Goal: Task Accomplishment & Management: Complete application form

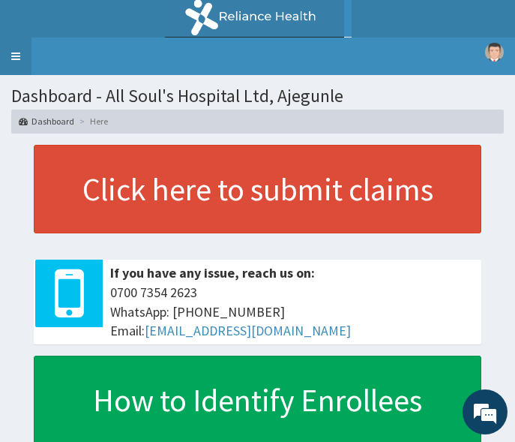
click at [20, 60] on link "Toggle navigation" at bounding box center [16, 57] width 32 height 38
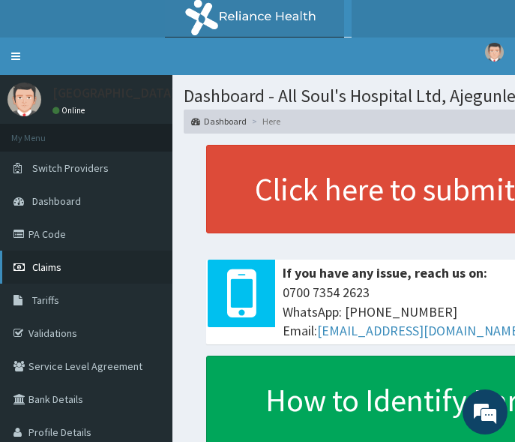
click at [47, 275] on link "Claims" at bounding box center [86, 267] width 173 height 33
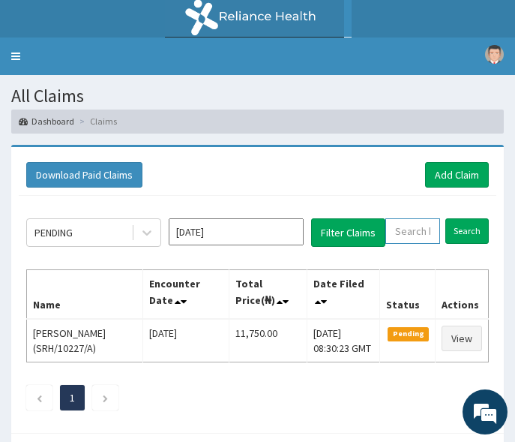
click at [425, 231] on input "text" at bounding box center [413, 231] width 55 height 26
paste input "GSV/13017/A"
type input "GSV/13017/A"
click at [462, 233] on input "Search" at bounding box center [468, 231] width 44 height 26
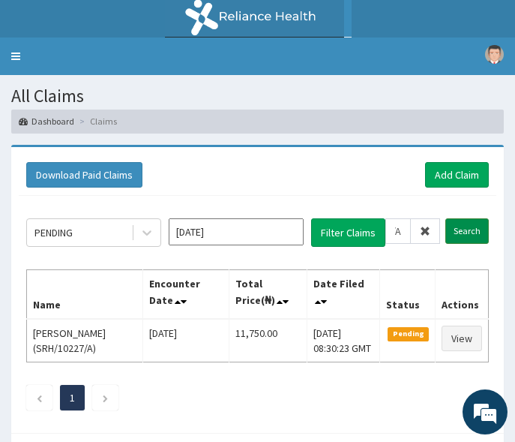
scroll to position [0, 0]
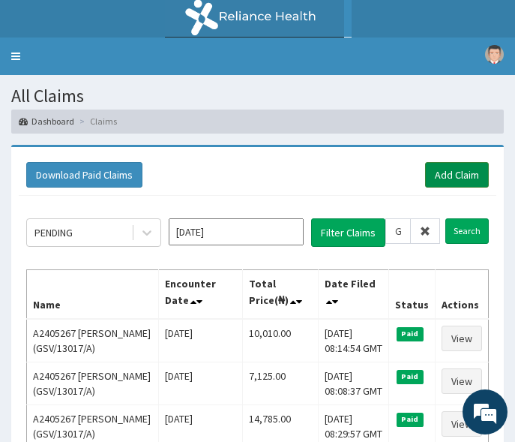
click at [470, 173] on link "Add Claim" at bounding box center [457, 175] width 64 height 26
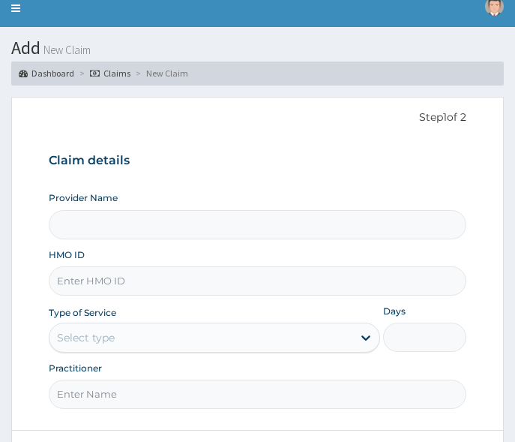
scroll to position [75, 0]
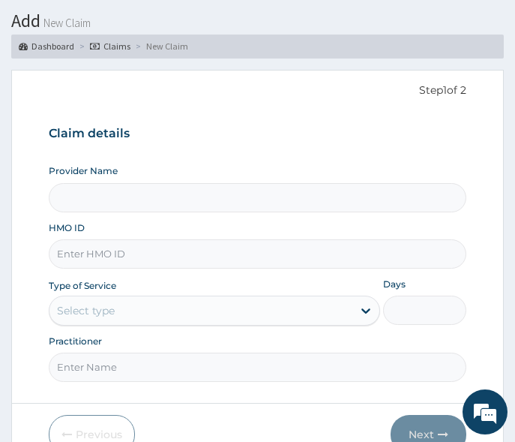
click at [109, 203] on input "Provider Name" at bounding box center [258, 197] width 418 height 29
click at [111, 251] on input "HMO ID" at bounding box center [258, 253] width 418 height 29
paste input "GSV/13017/A"
type input "GSV/13017/A"
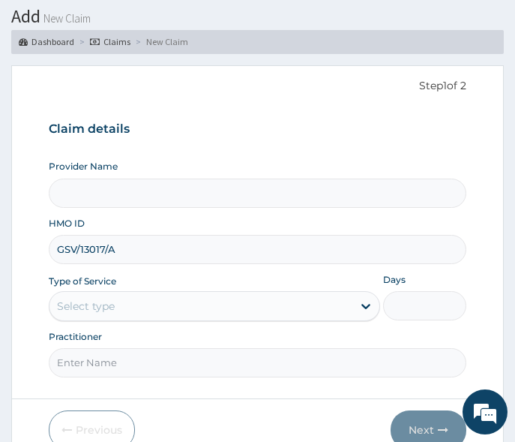
scroll to position [149, 0]
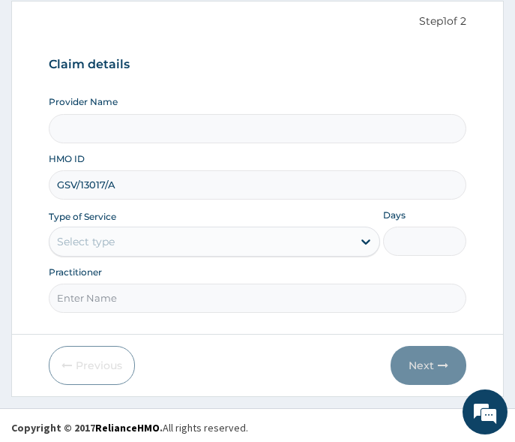
type input "All Soul's Hospital Ltd, Ajegunle"
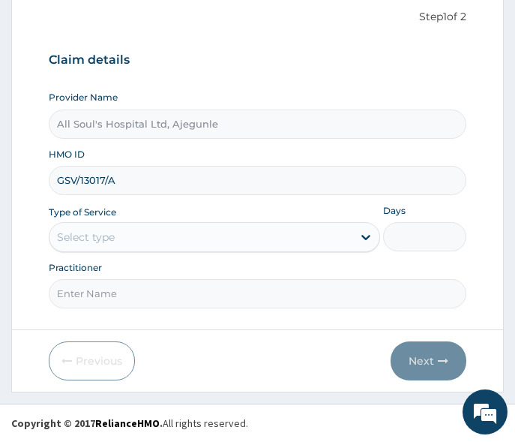
click at [68, 182] on input "GSV/13017/A" at bounding box center [258, 180] width 418 height 29
click at [75, 184] on input "GSV/13017/A" at bounding box center [258, 180] width 418 height 29
type input "GSV/13017/A"
click at [118, 225] on div "Select type" at bounding box center [201, 237] width 303 height 24
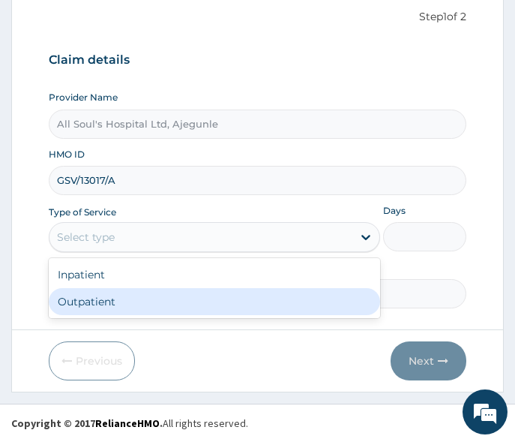
click at [125, 303] on div "Outpatient" at bounding box center [215, 301] width 332 height 27
type input "1"
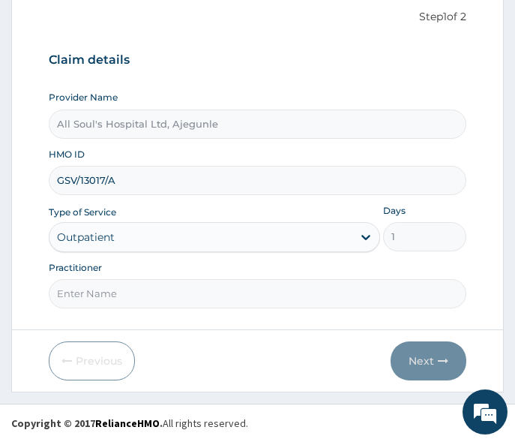
click at [149, 300] on input "Practitioner" at bounding box center [258, 293] width 418 height 29
type input "Dr [PERSON_NAME]"
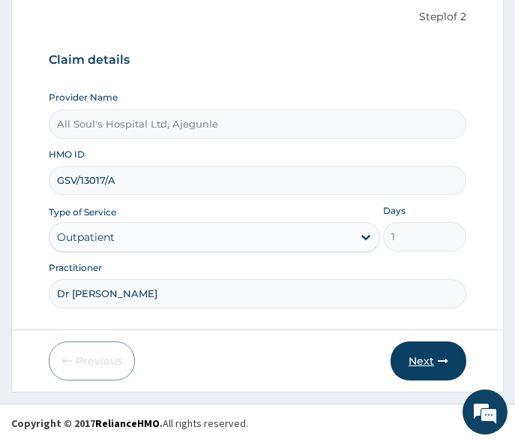
click at [431, 354] on button "Next" at bounding box center [429, 360] width 76 height 39
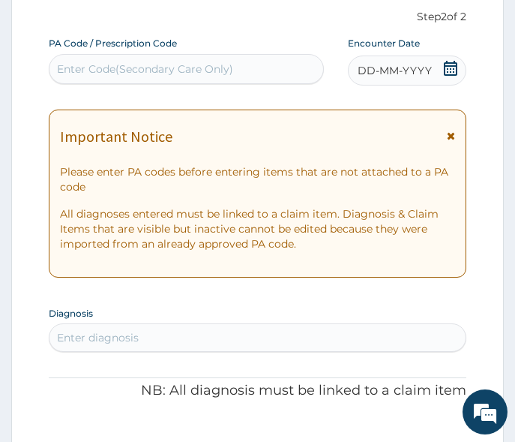
scroll to position [0, 0]
click at [452, 73] on icon at bounding box center [450, 68] width 15 height 15
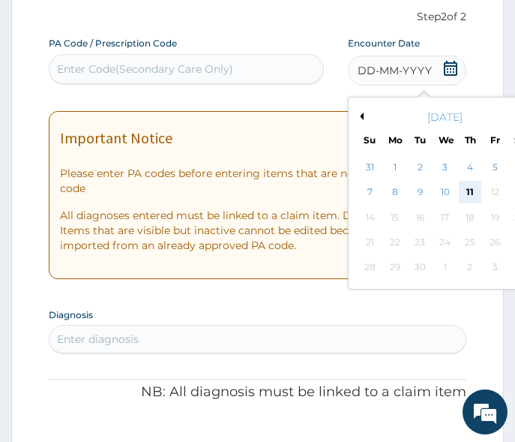
click at [473, 194] on div "11" at bounding box center [470, 193] width 23 height 23
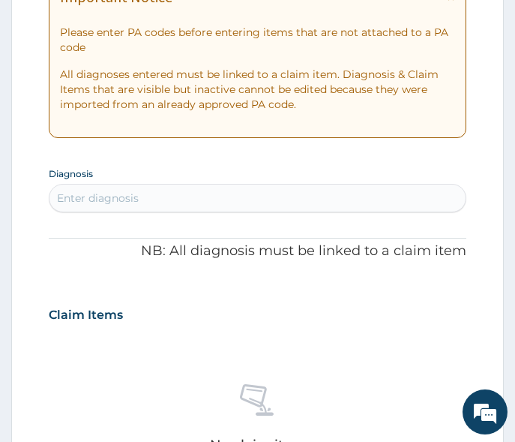
scroll to position [299, 0]
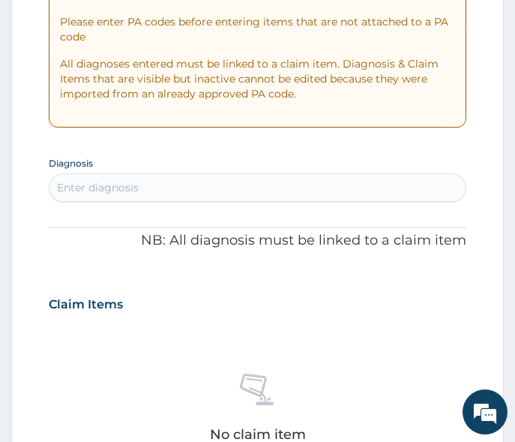
click at [149, 198] on div "Enter diagnosis" at bounding box center [258, 188] width 416 height 24
type input "malar"
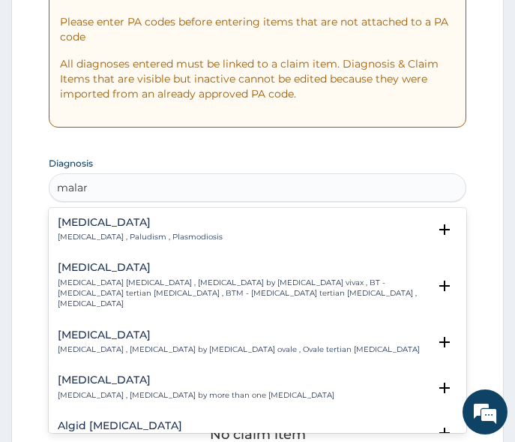
click at [101, 235] on p "[MEDICAL_DATA] , Paludism , Plasmodiosis" at bounding box center [140, 237] width 165 height 11
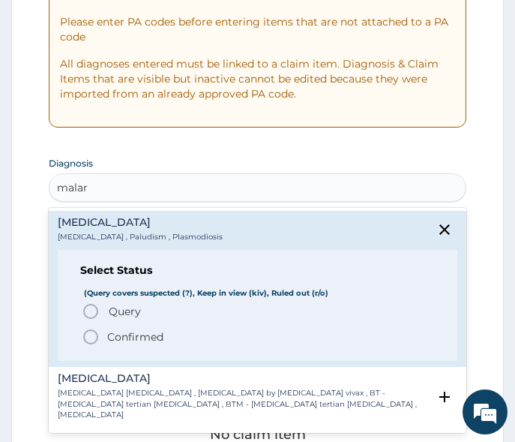
click at [127, 335] on p "Confirmed" at bounding box center [135, 336] width 56 height 15
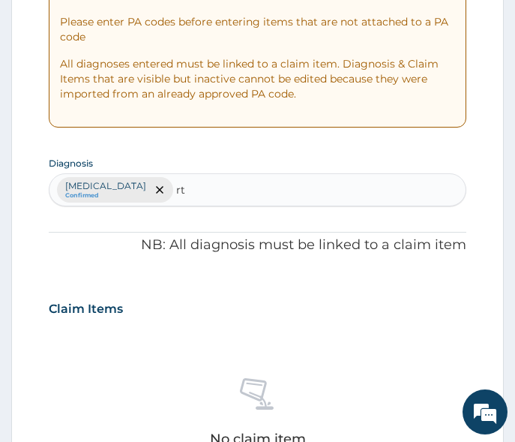
type input "rti"
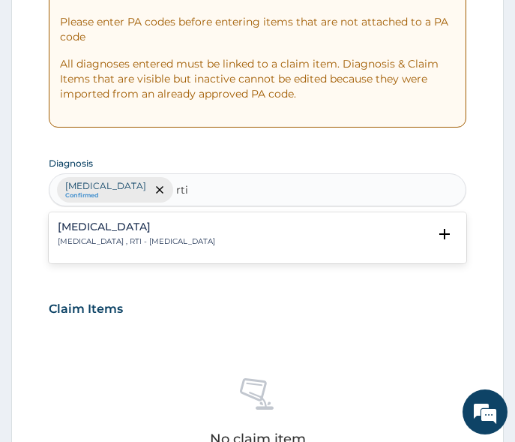
click at [137, 230] on h4 "[MEDICAL_DATA]" at bounding box center [137, 226] width 158 height 11
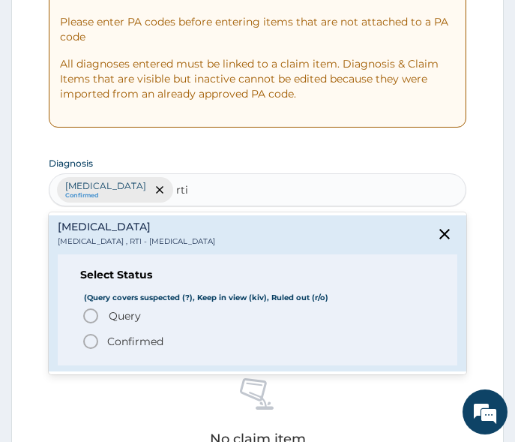
click at [122, 310] on span "Query" at bounding box center [125, 315] width 32 height 15
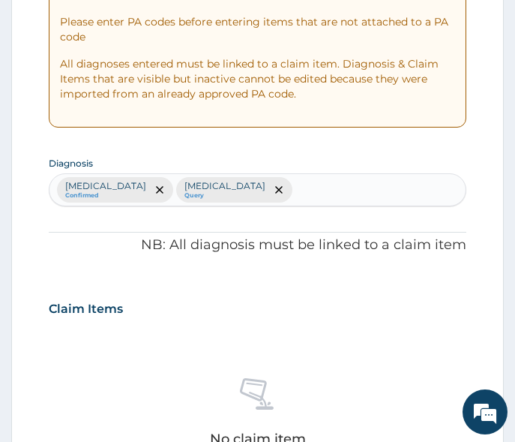
type input "d"
type input "anemi"
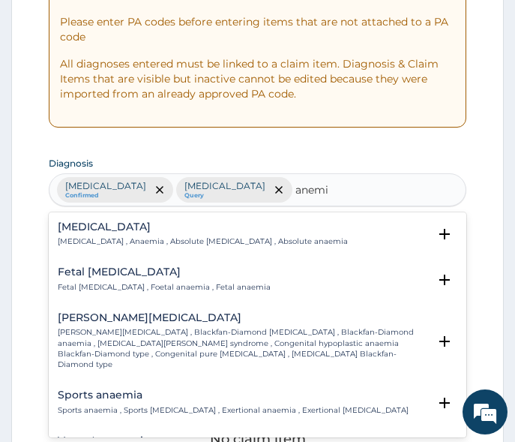
click at [118, 235] on div "[MEDICAL_DATA][DEMOGRAPHIC_DATA][MEDICAL_DATA] , Anaemia , Absolute [MEDICAL_DA…" at bounding box center [203, 234] width 290 height 26
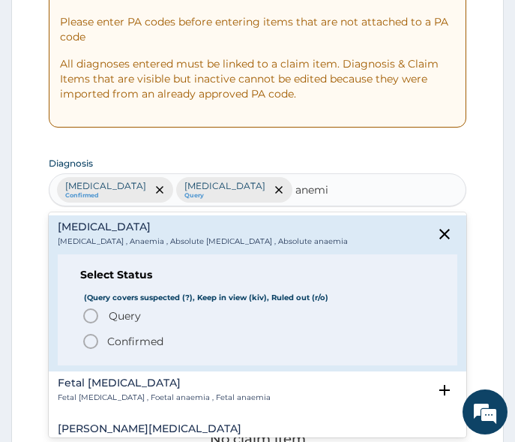
click at [127, 314] on span "Query" at bounding box center [125, 315] width 32 height 15
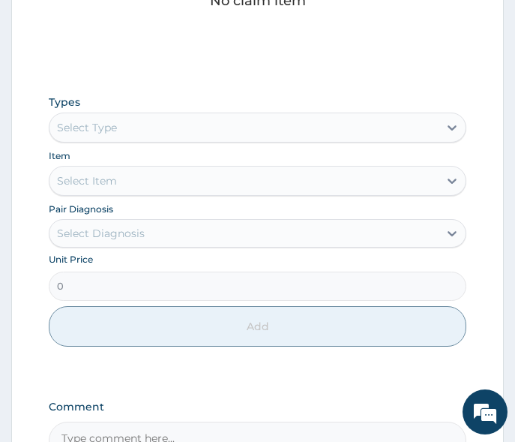
scroll to position [749, 0]
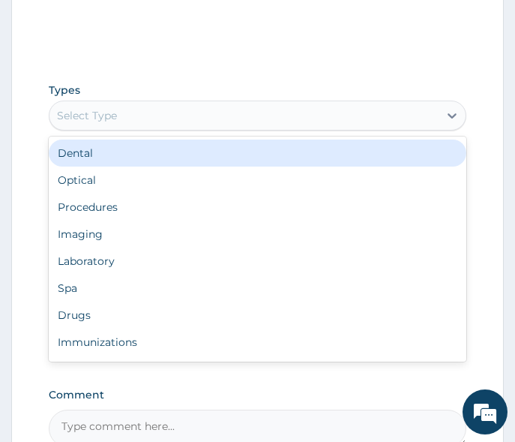
click at [159, 120] on div "Select Type" at bounding box center [244, 116] width 389 height 24
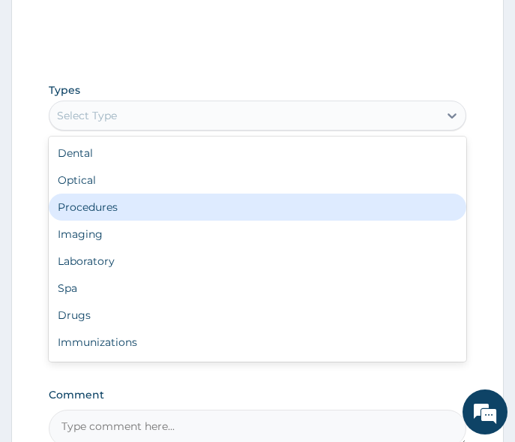
click at [136, 209] on div "Procedures" at bounding box center [258, 207] width 418 height 27
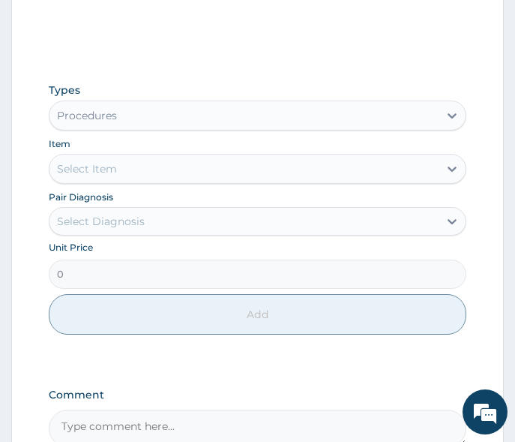
click at [133, 169] on div "Select Item" at bounding box center [244, 169] width 389 height 24
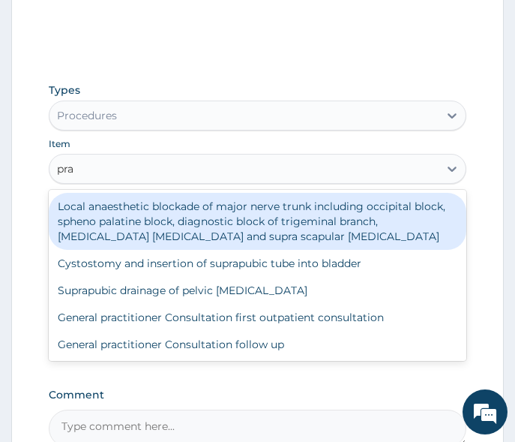
type input "prac"
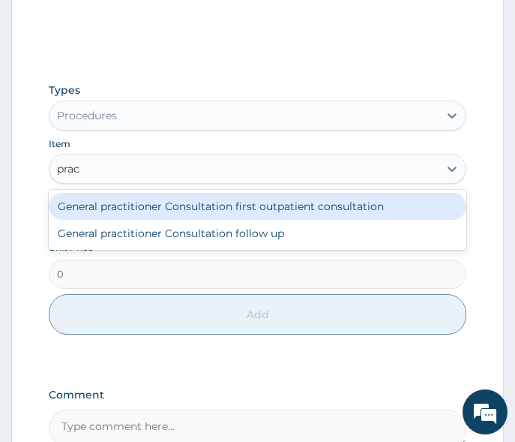
click at [128, 206] on div "General practitioner Consultation first outpatient consultation" at bounding box center [258, 206] width 418 height 27
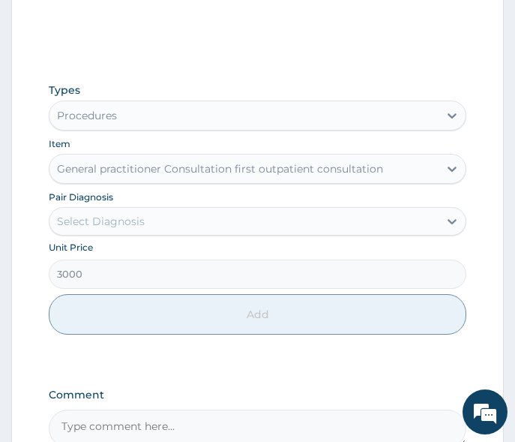
click at [163, 166] on div "General practitioner Consultation first outpatient consultation" at bounding box center [220, 168] width 326 height 15
click at [164, 173] on div "General practitioner Consultation first outpatient consultation" at bounding box center [220, 168] width 326 height 15
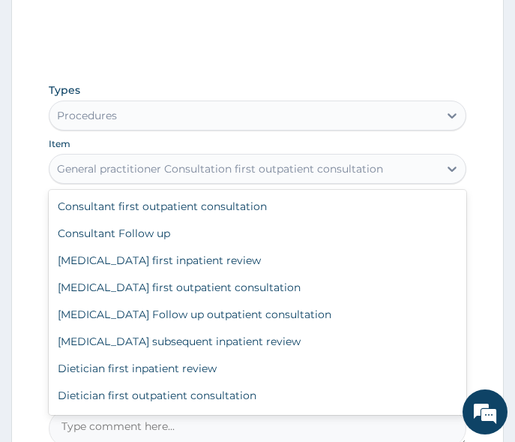
scroll to position [48120, 0]
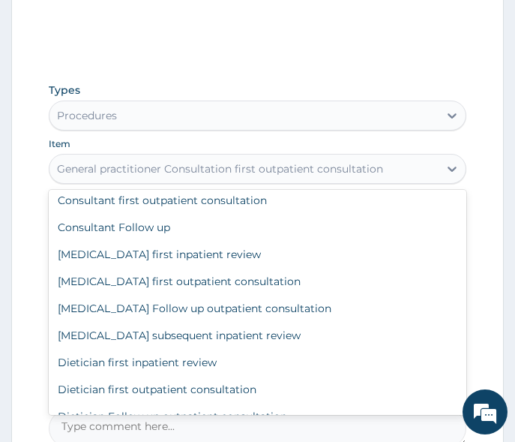
type input "2500"
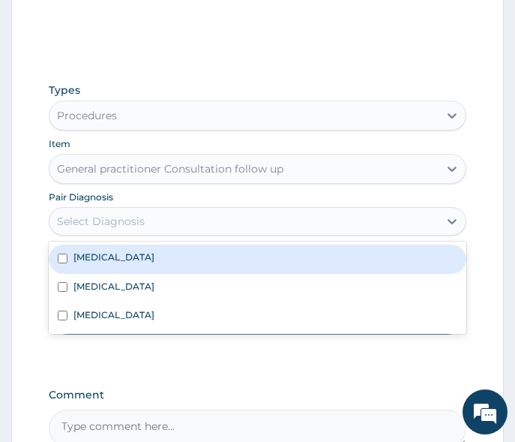
click at [161, 230] on div "Select Diagnosis" at bounding box center [244, 221] width 389 height 24
click at [151, 263] on div "Malaria" at bounding box center [258, 259] width 418 height 29
checkbox input "true"
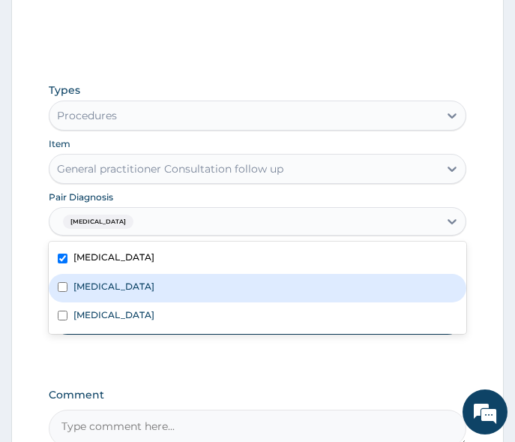
click at [143, 288] on label "Respiratory tract infection" at bounding box center [114, 286] width 81 height 13
checkbox input "true"
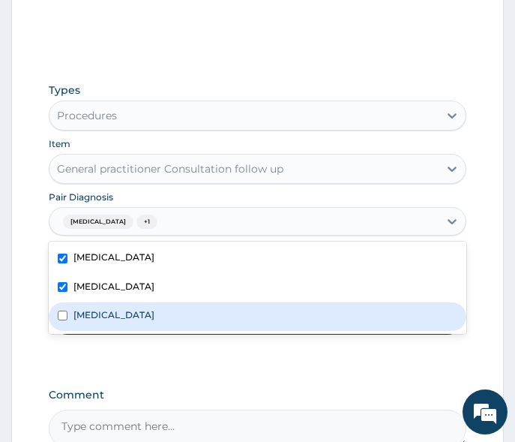
click at [131, 305] on div "Anemia" at bounding box center [258, 316] width 418 height 29
checkbox input "true"
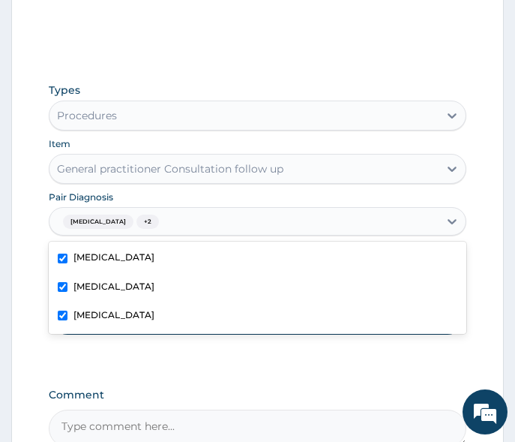
click at [147, 342] on div "Types Procedures Item General practitioner Consultation follow up Pair Diagnosi…" at bounding box center [258, 220] width 418 height 290
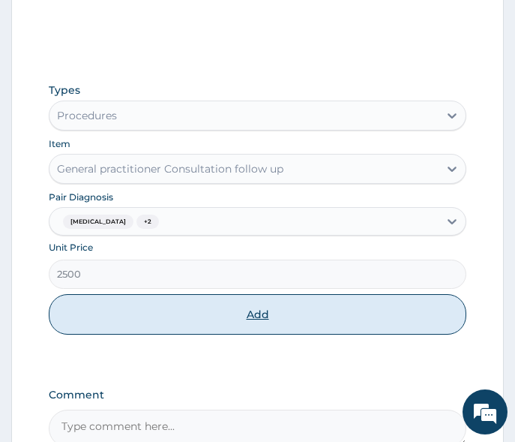
click at [200, 318] on button "Add" at bounding box center [258, 314] width 418 height 41
type input "0"
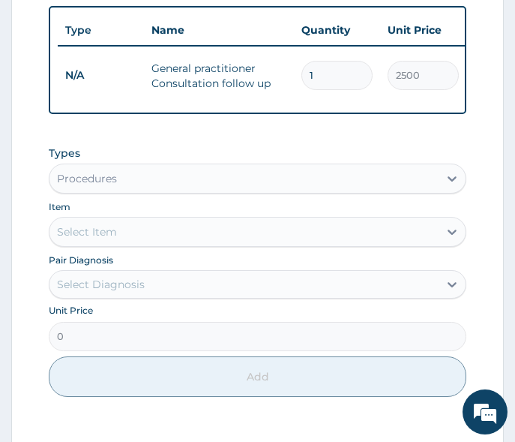
scroll to position [623, 0]
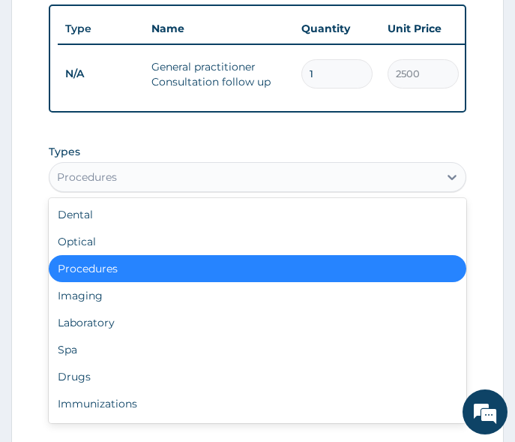
click at [135, 185] on div "Procedures" at bounding box center [244, 177] width 389 height 24
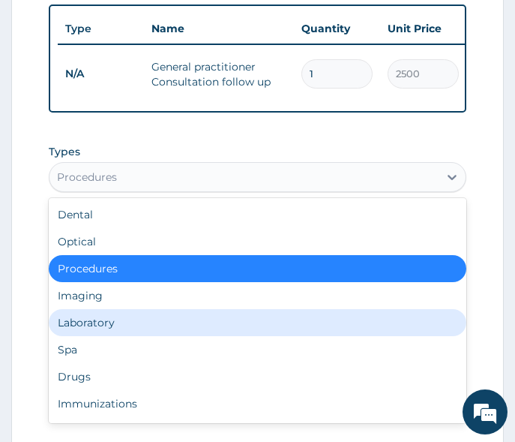
click at [107, 323] on div "Laboratory" at bounding box center [258, 322] width 418 height 27
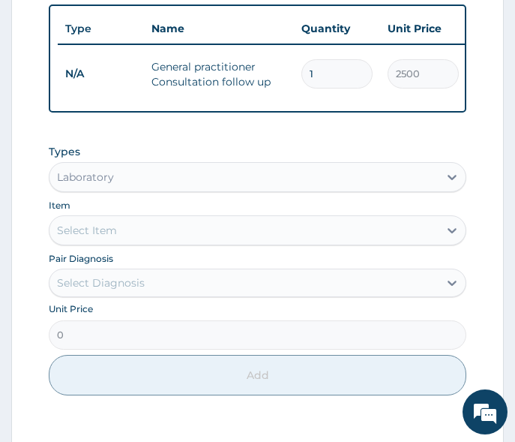
click at [148, 237] on div "Select Item" at bounding box center [244, 230] width 389 height 24
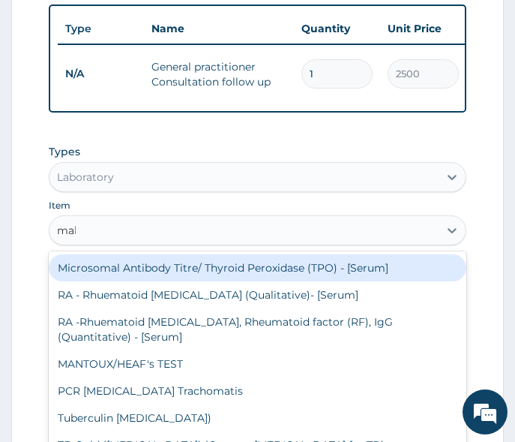
type input "mala"
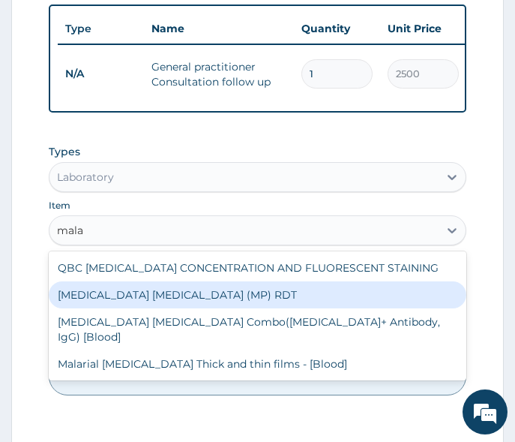
click at [133, 299] on div "MALARIA PARASITE (MP) RDT" at bounding box center [258, 294] width 418 height 27
type input "1500"
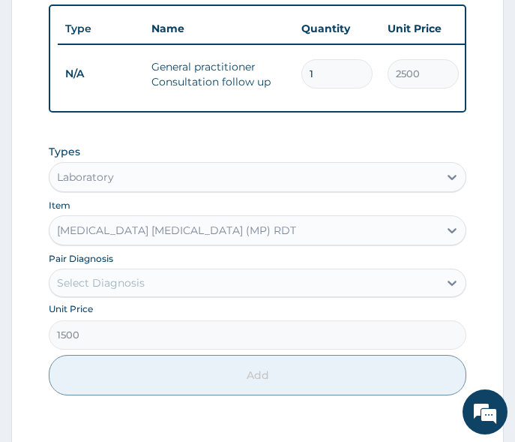
click at [140, 290] on div "Select Diagnosis" at bounding box center [101, 282] width 88 height 15
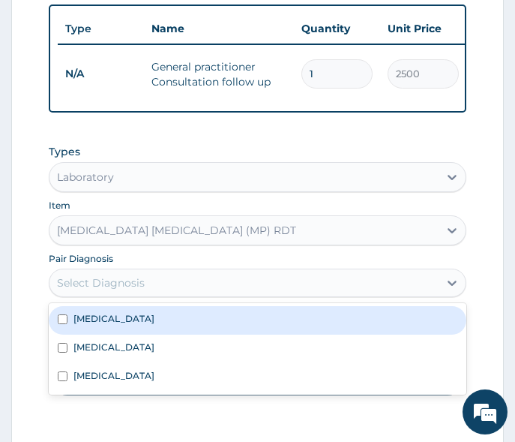
drag, startPoint x: 122, startPoint y: 324, endPoint x: 110, endPoint y: 350, distance: 28.2
click at [121, 324] on div "Malaria" at bounding box center [258, 320] width 418 height 29
checkbox input "true"
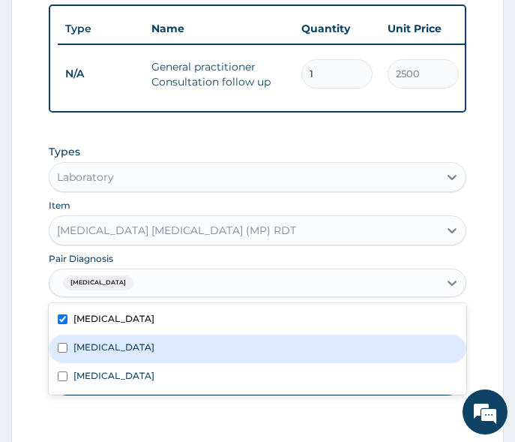
drag, startPoint x: 110, startPoint y: 356, endPoint x: 107, endPoint y: 378, distance: 22.7
click at [110, 362] on div "Respiratory tract infection" at bounding box center [258, 349] width 418 height 29
checkbox input "true"
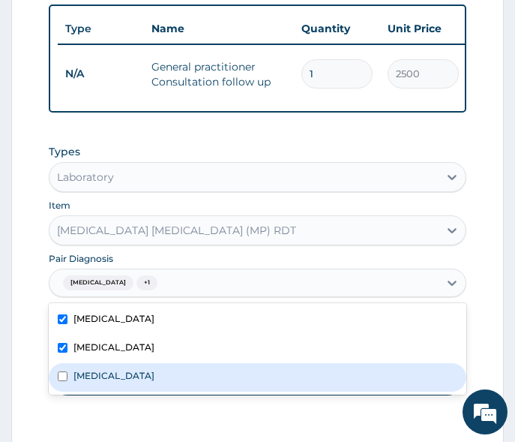
click at [107, 378] on label "Anemia" at bounding box center [114, 375] width 81 height 13
checkbox input "true"
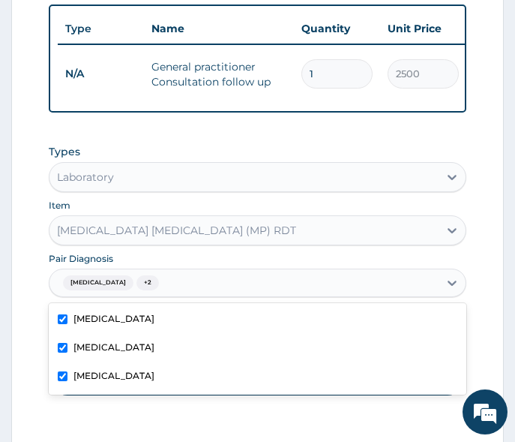
click at [83, 353] on label "Respiratory tract infection" at bounding box center [114, 347] width 81 height 13
checkbox input "false"
click at [83, 377] on label "Anemia" at bounding box center [114, 375] width 81 height 13
checkbox input "false"
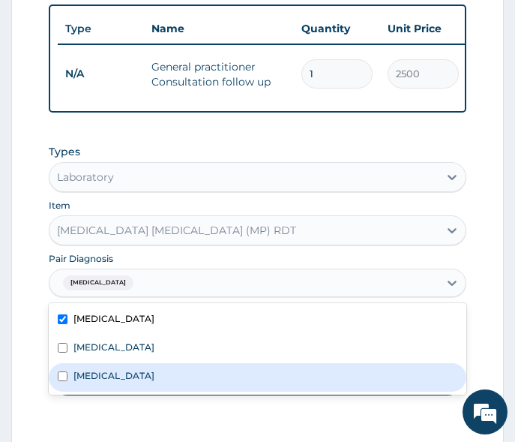
click at [26, 330] on form "Step 2 of 2 PA Code / Prescription Code Enter Code(Secondary Care Only) Encount…" at bounding box center [257, 52] width 493 height 1061
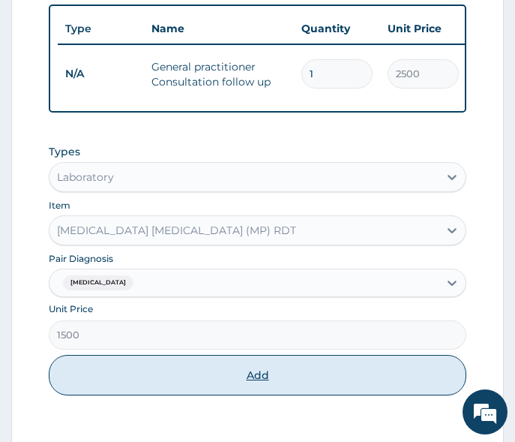
click at [174, 386] on button "Add" at bounding box center [258, 375] width 418 height 41
type input "0"
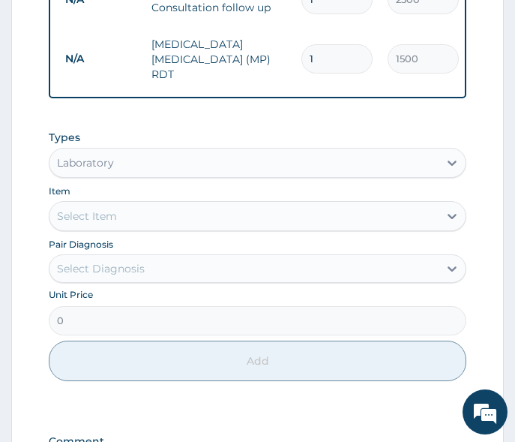
scroll to position [698, 0]
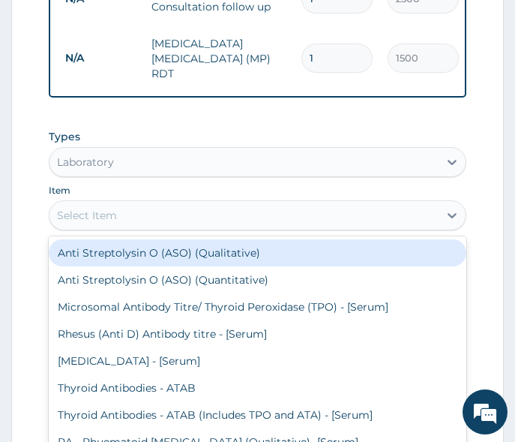
click at [168, 209] on div "Select Item" at bounding box center [244, 215] width 389 height 24
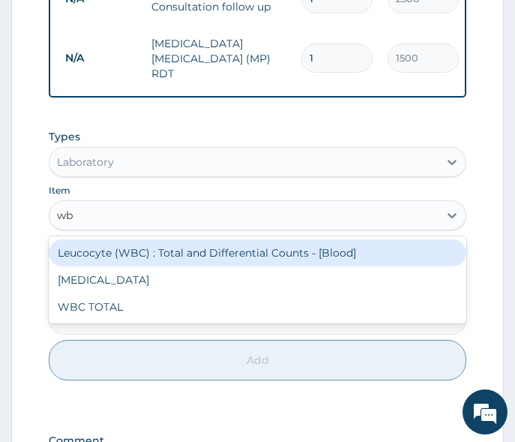
type input "wbc"
click at [169, 240] on div "Leucocyte (WBC) : Total and Differential Counts - [Blood]" at bounding box center [258, 252] width 418 height 27
type input "2000"
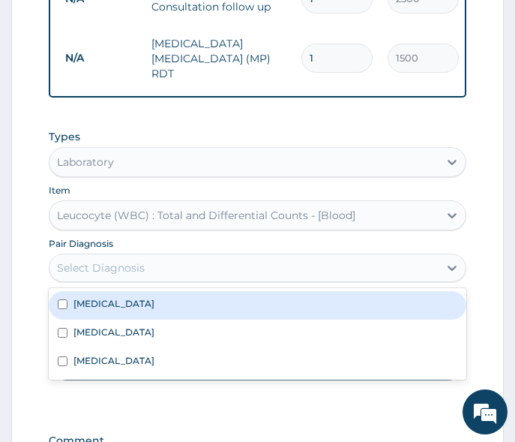
click at [161, 266] on div "Select Diagnosis" at bounding box center [244, 268] width 389 height 24
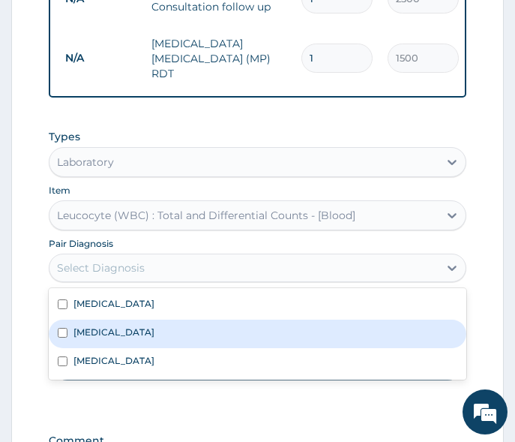
click at [149, 333] on label "Respiratory tract infection" at bounding box center [114, 332] width 81 height 13
checkbox input "true"
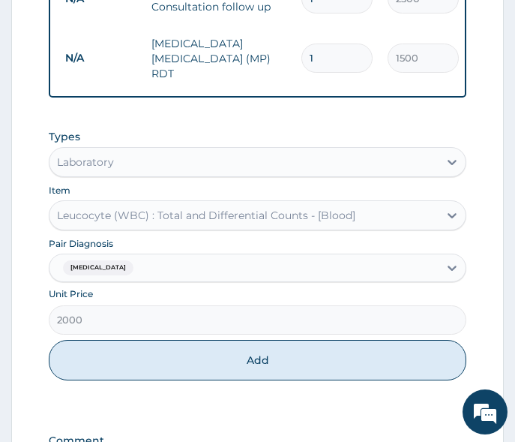
click at [165, 386] on div "Types Laboratory Item Leucocyte (WBC) : Total and Differential Counts - [Blood]…" at bounding box center [258, 267] width 418 height 290
click at [183, 365] on button "Add" at bounding box center [258, 360] width 418 height 41
type input "0"
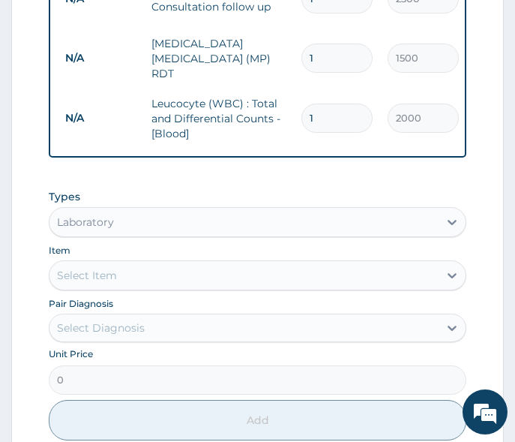
click at [116, 269] on div "Select Item" at bounding box center [87, 275] width 60 height 15
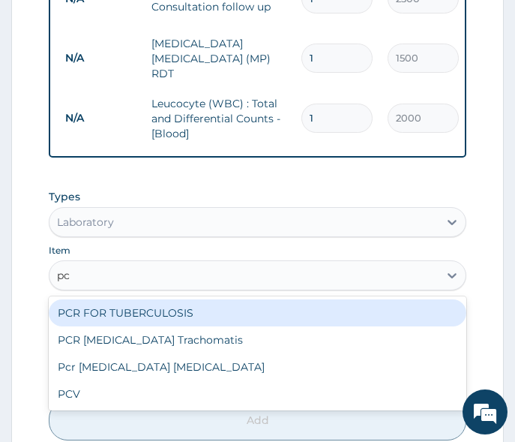
type input "pcv"
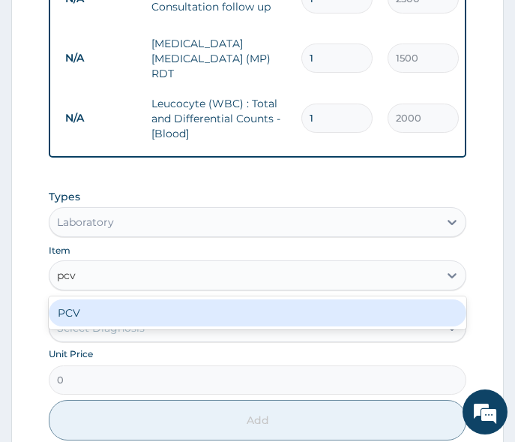
click at [116, 306] on div "PCV" at bounding box center [258, 312] width 418 height 27
type input "1500"
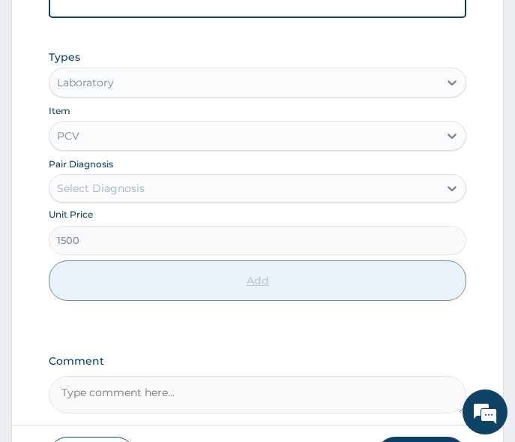
scroll to position [848, 0]
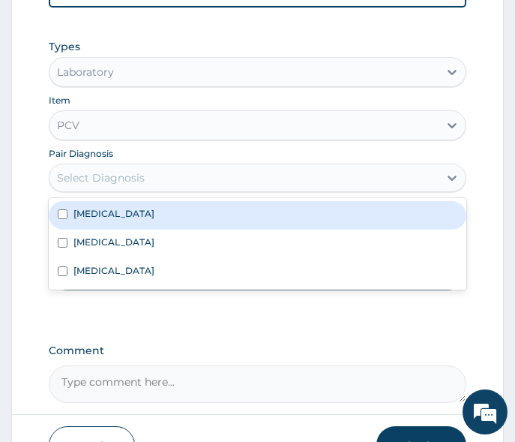
click at [161, 183] on div "Select Diagnosis" at bounding box center [244, 178] width 389 height 24
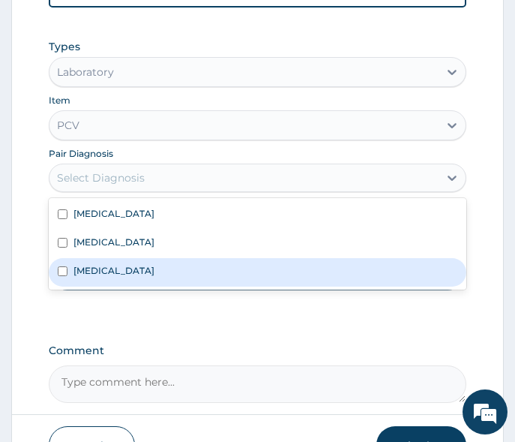
click at [149, 261] on div "Anemia" at bounding box center [258, 272] width 418 height 29
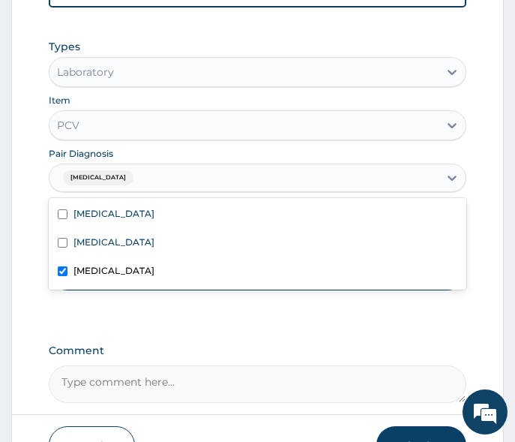
click at [147, 278] on div "Anemia" at bounding box center [258, 272] width 418 height 29
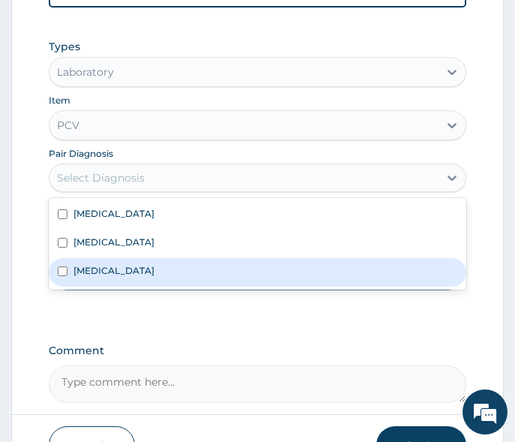
click at [149, 272] on div "Anemia" at bounding box center [258, 272] width 418 height 29
checkbox input "true"
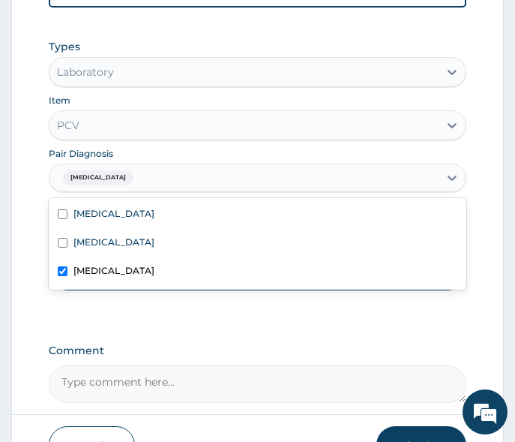
click at [158, 299] on div "Types Laboratory Item PCV Pair Diagnosis option Anemia, selected. option Anemia…" at bounding box center [258, 177] width 418 height 290
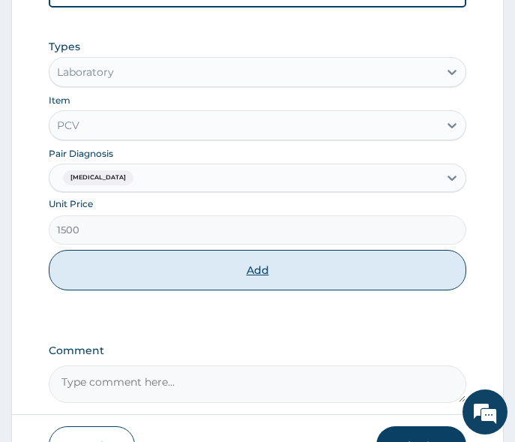
click at [191, 272] on button "Add" at bounding box center [258, 270] width 418 height 41
type input "0"
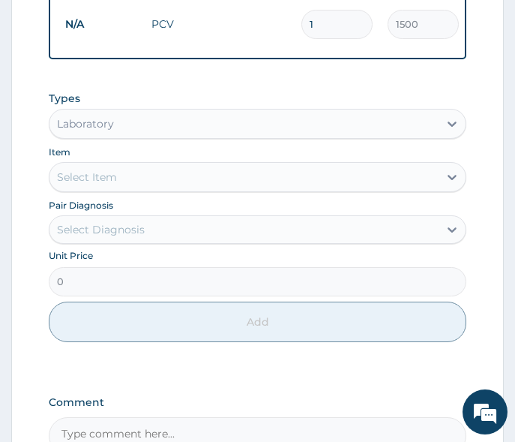
scroll to position [843, 0]
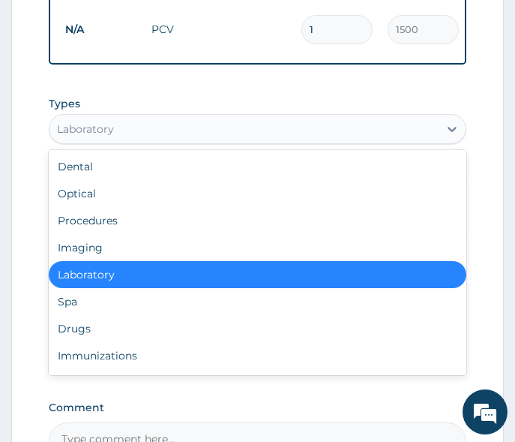
click at [192, 125] on div "Laboratory" at bounding box center [244, 129] width 389 height 24
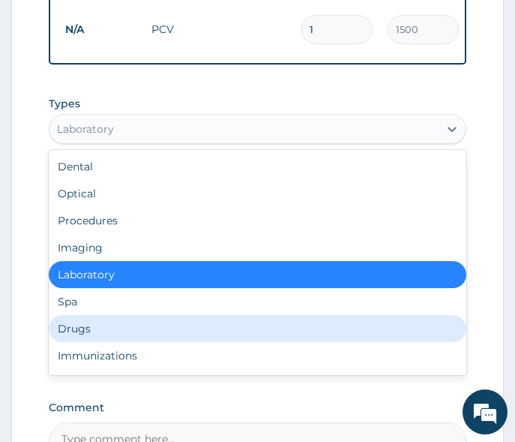
click at [116, 325] on div "Drugs" at bounding box center [258, 328] width 418 height 27
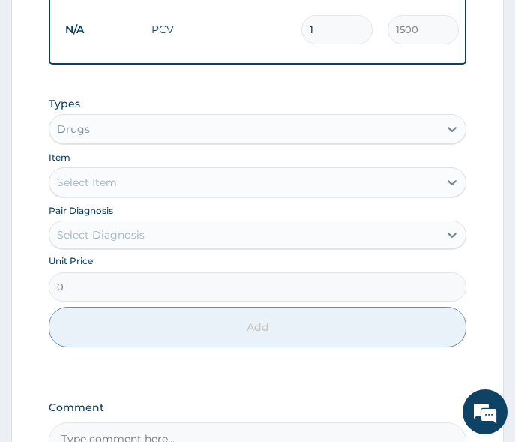
click at [143, 182] on div "Select Item" at bounding box center [244, 182] width 389 height 24
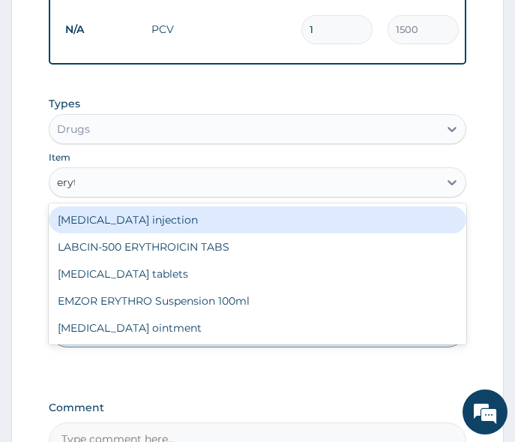
type input "eryth"
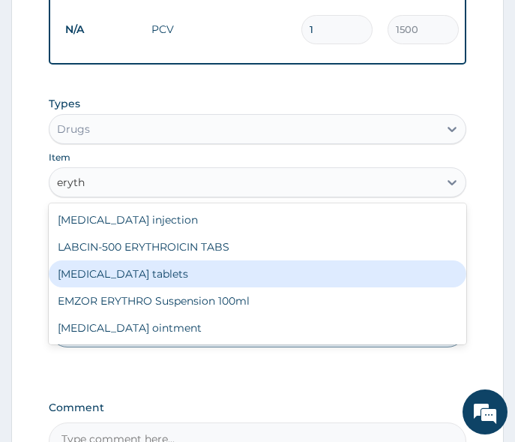
click at [137, 260] on div "Erythromycin tablets" at bounding box center [258, 273] width 418 height 27
type input "175"
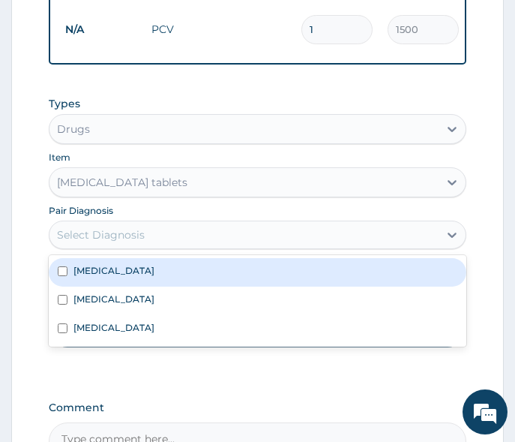
click at [105, 221] on div "Select Diagnosis" at bounding box center [258, 235] width 418 height 29
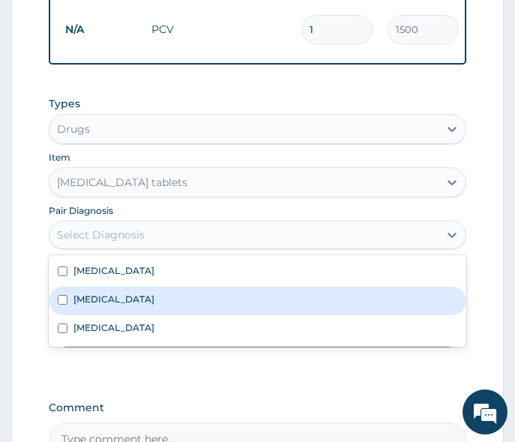
click at [117, 293] on label "Respiratory tract infection" at bounding box center [114, 299] width 81 height 13
checkbox input "true"
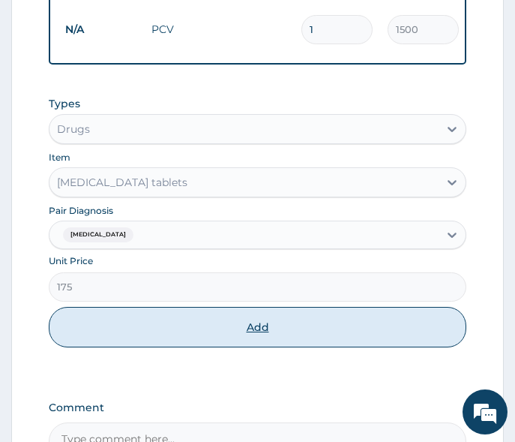
click at [187, 327] on button "Add" at bounding box center [258, 327] width 418 height 41
type input "0"
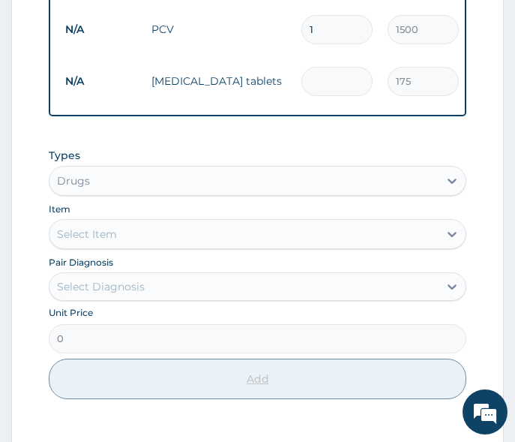
type input "0.00"
type input "2"
type input "350.00"
type input "21"
type input "3675.00"
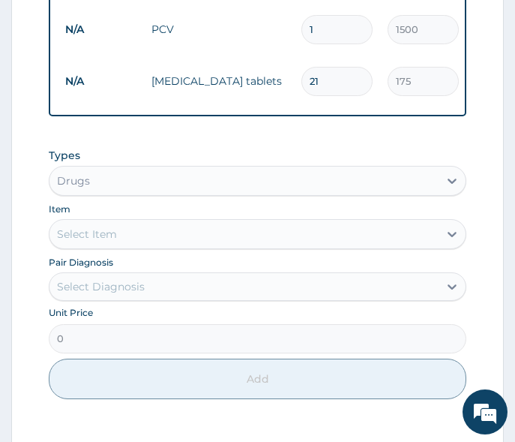
type input "21"
click at [154, 234] on div "Select Item" at bounding box center [244, 234] width 389 height 24
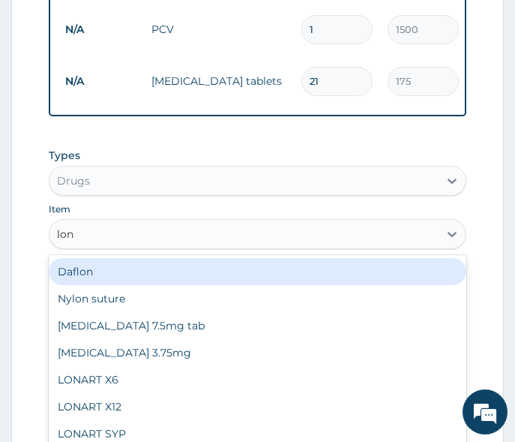
type input "lona"
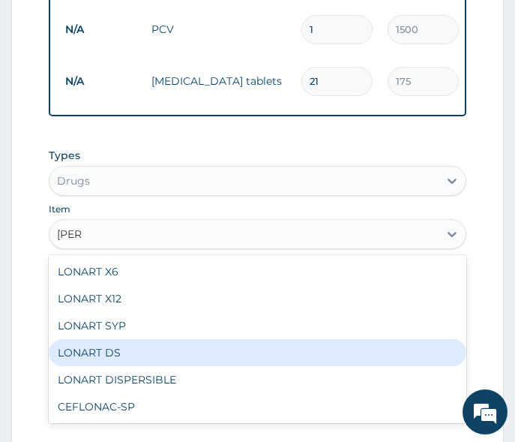
click at [143, 347] on div "LONART DS" at bounding box center [258, 352] width 418 height 27
type input "400"
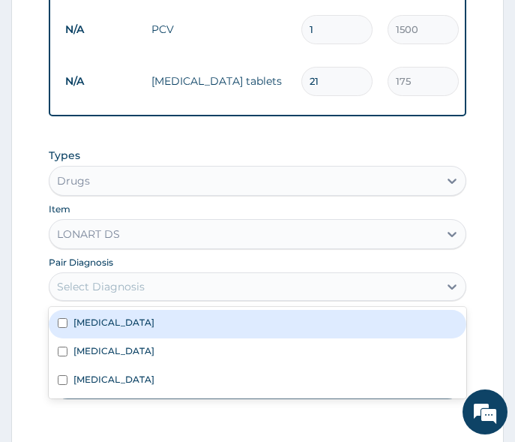
click at [146, 279] on div "Select Diagnosis" at bounding box center [244, 287] width 389 height 24
click at [146, 328] on div "Malaria" at bounding box center [258, 324] width 418 height 29
checkbox input "true"
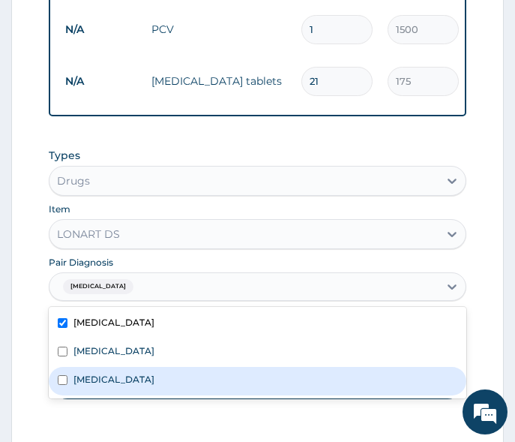
drag, startPoint x: 140, startPoint y: 410, endPoint x: 163, endPoint y: 392, distance: 28.8
click at [141, 410] on div "Types Drugs Item LONART DS Pair Diagnosis option Malaria, selected. option Anem…" at bounding box center [258, 285] width 418 height 290
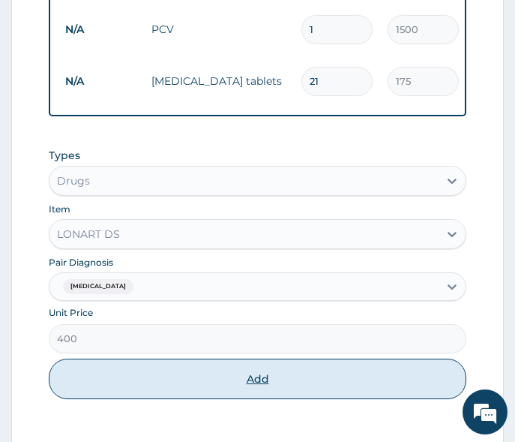
click at [184, 375] on button "Add" at bounding box center [258, 379] width 418 height 41
type input "0"
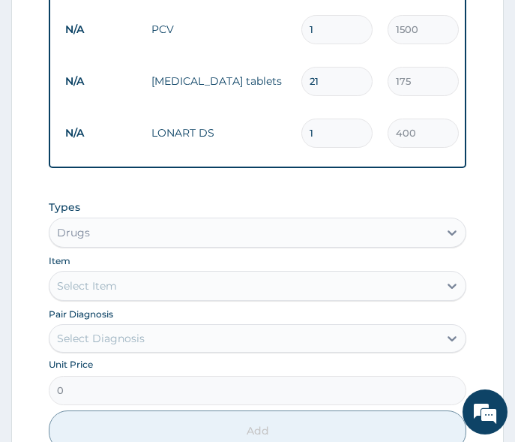
type input "0.00"
type input "6"
type input "2400.00"
type input "6"
click at [119, 281] on div "Select Item" at bounding box center [244, 286] width 389 height 24
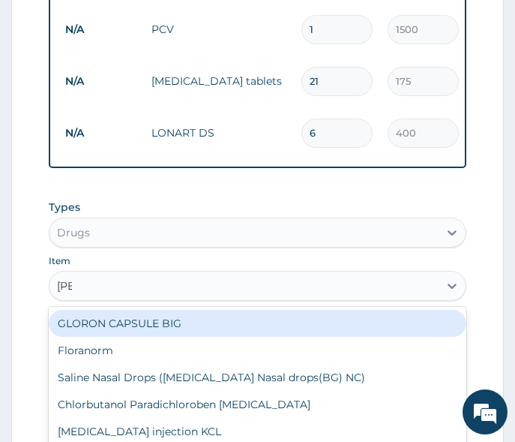
type input "lorat"
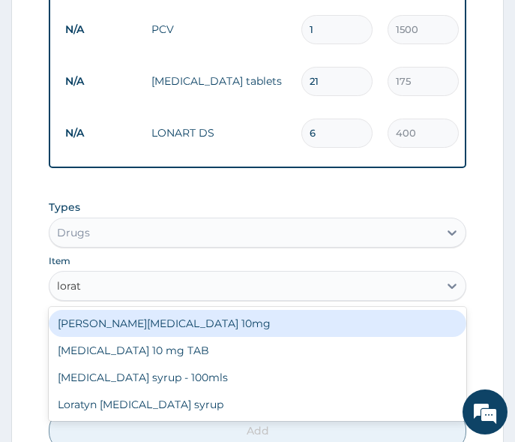
click at [122, 314] on div "Loratyn Loratadine 10mg" at bounding box center [258, 323] width 418 height 27
type input "75"
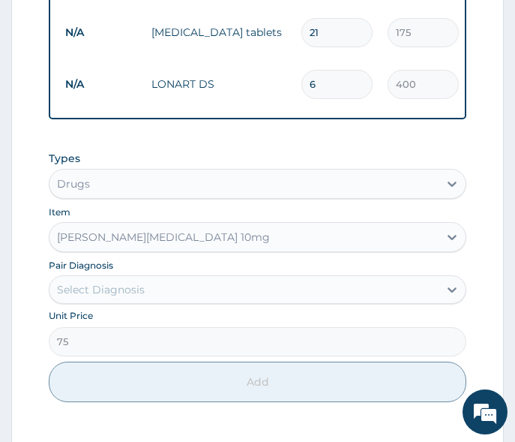
scroll to position [918, 0]
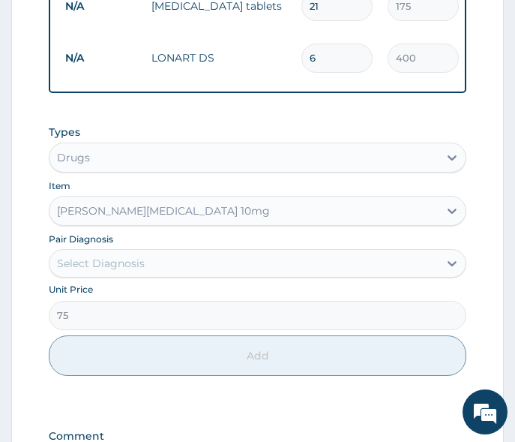
click at [114, 262] on div "Select Diagnosis" at bounding box center [101, 263] width 88 height 15
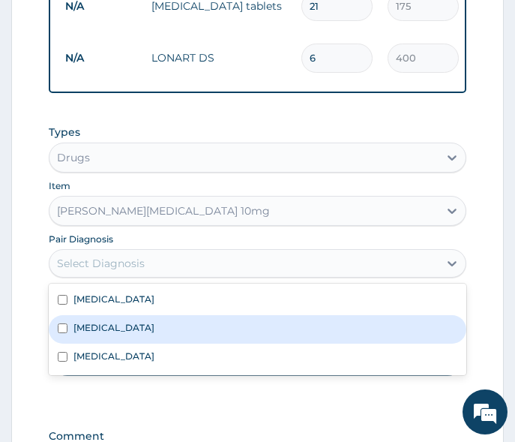
click at [117, 321] on label "Respiratory tract infection" at bounding box center [114, 327] width 81 height 13
checkbox input "true"
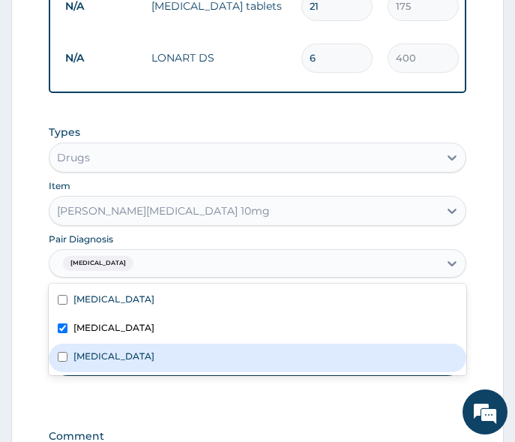
click at [108, 386] on div "Types Drugs Item Loratyn Loratadine 10mg Pair Diagnosis option Respiratory trac…" at bounding box center [258, 262] width 418 height 290
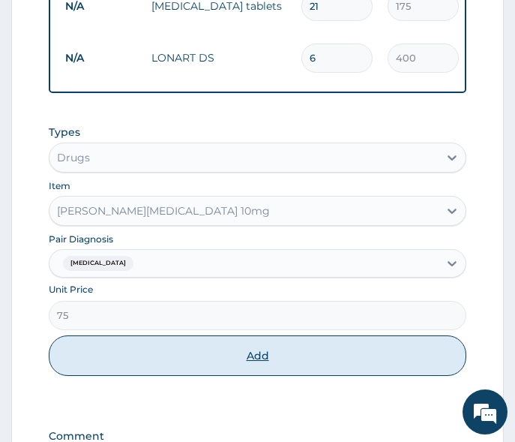
click at [125, 362] on button "Add" at bounding box center [258, 355] width 418 height 41
type input "0"
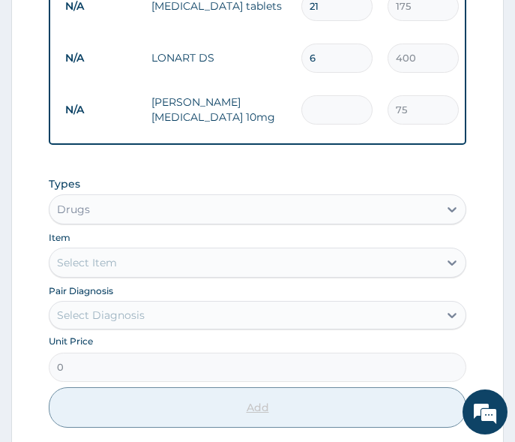
type input "0.00"
type input "5"
type input "375.00"
type input "5"
click at [137, 257] on div "Select Item" at bounding box center [244, 263] width 389 height 24
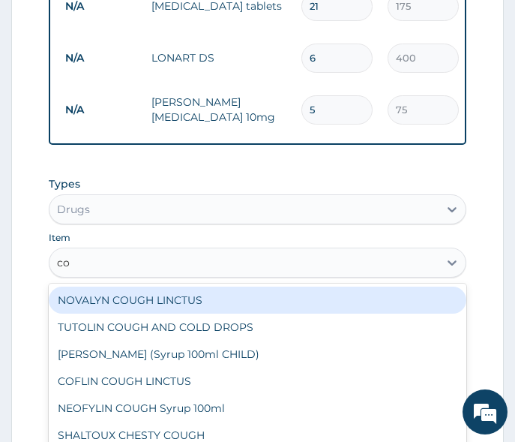
type input "c"
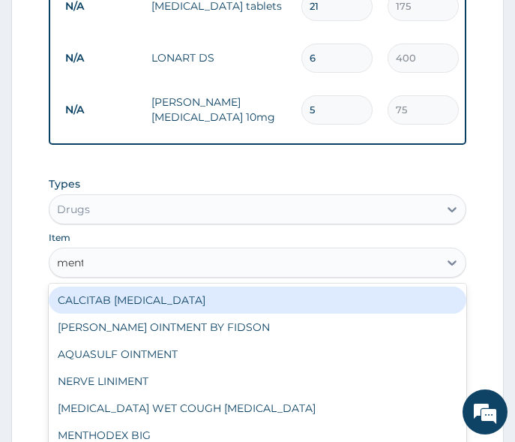
type input "menth"
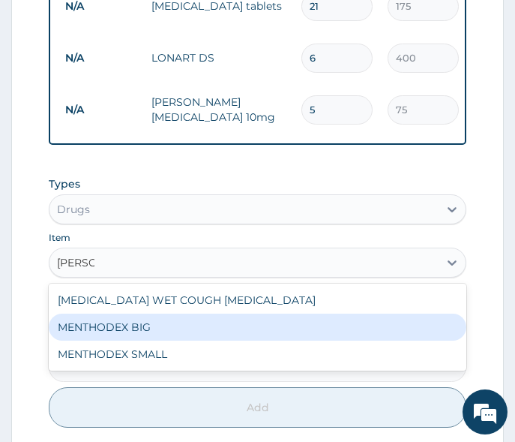
click at [104, 332] on div "MENTHODEX BIG" at bounding box center [258, 327] width 418 height 27
type input "3500"
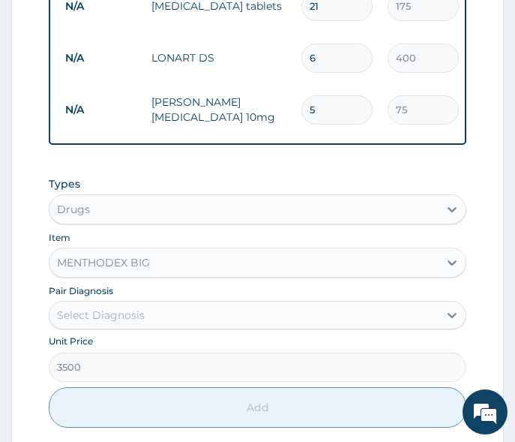
click at [106, 314] on div "Select Diagnosis" at bounding box center [101, 315] width 88 height 15
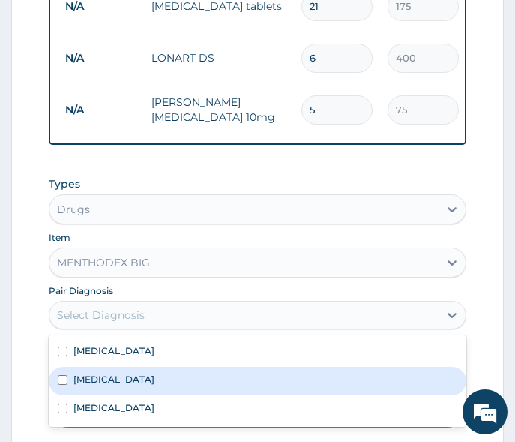
click at [110, 374] on label "Respiratory tract infection" at bounding box center [114, 379] width 81 height 13
checkbox input "true"
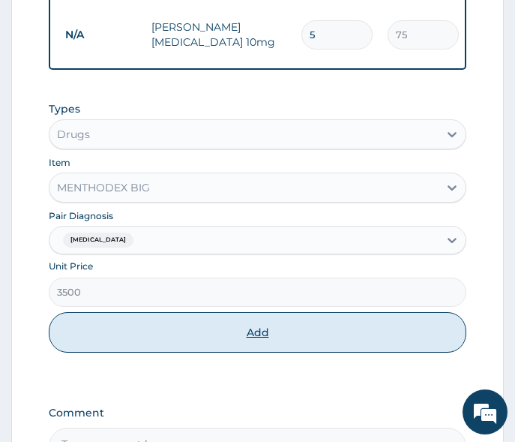
click at [187, 338] on button "Add" at bounding box center [258, 332] width 418 height 41
type input "0"
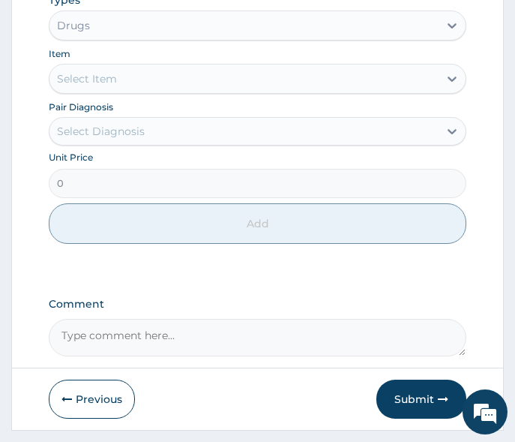
scroll to position [1188, 0]
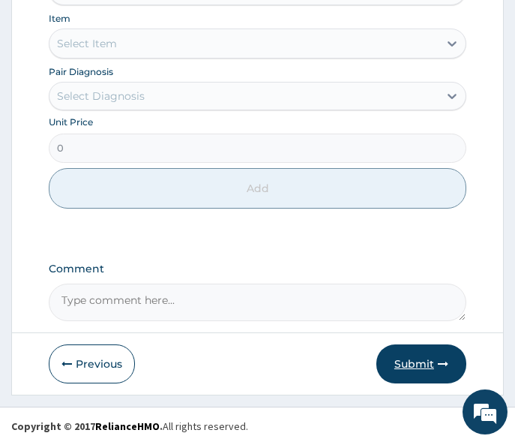
click at [410, 355] on button "Submit" at bounding box center [422, 363] width 90 height 39
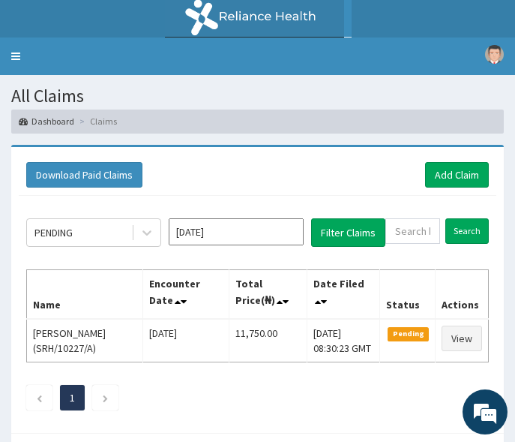
click at [339, 176] on div "Download Paid Claims Add Claim" at bounding box center [257, 175] width 463 height 26
